Goal: Task Accomplishment & Management: Manage account settings

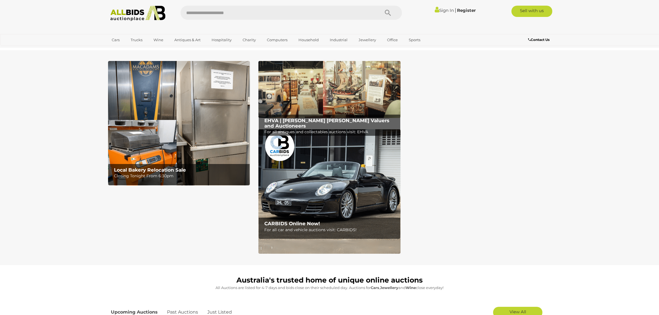
click at [441, 10] on link "Sign In" at bounding box center [444, 10] width 19 height 5
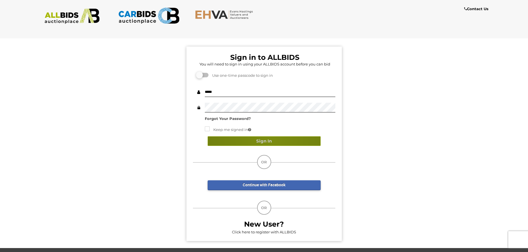
click at [269, 141] on button "Sign In" at bounding box center [263, 141] width 113 height 10
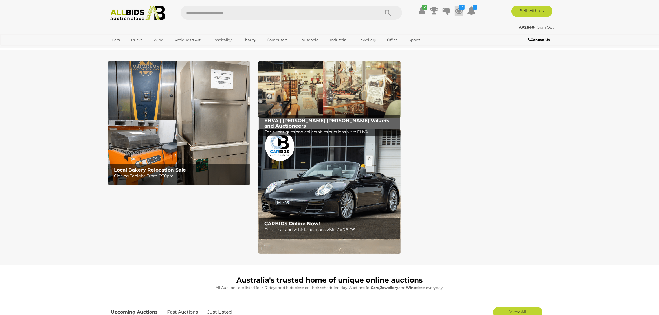
click at [458, 10] on icon at bounding box center [459, 11] width 8 height 10
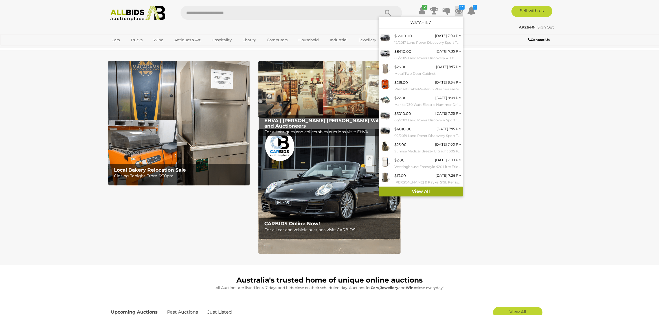
click at [425, 191] on link "View All" at bounding box center [421, 192] width 84 height 10
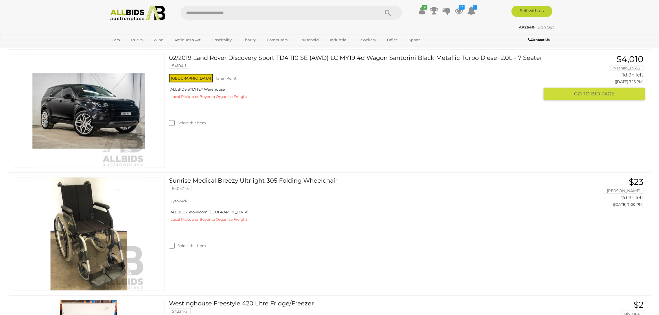
scroll to position [682, 0]
